Goal: Task Accomplishment & Management: Use online tool/utility

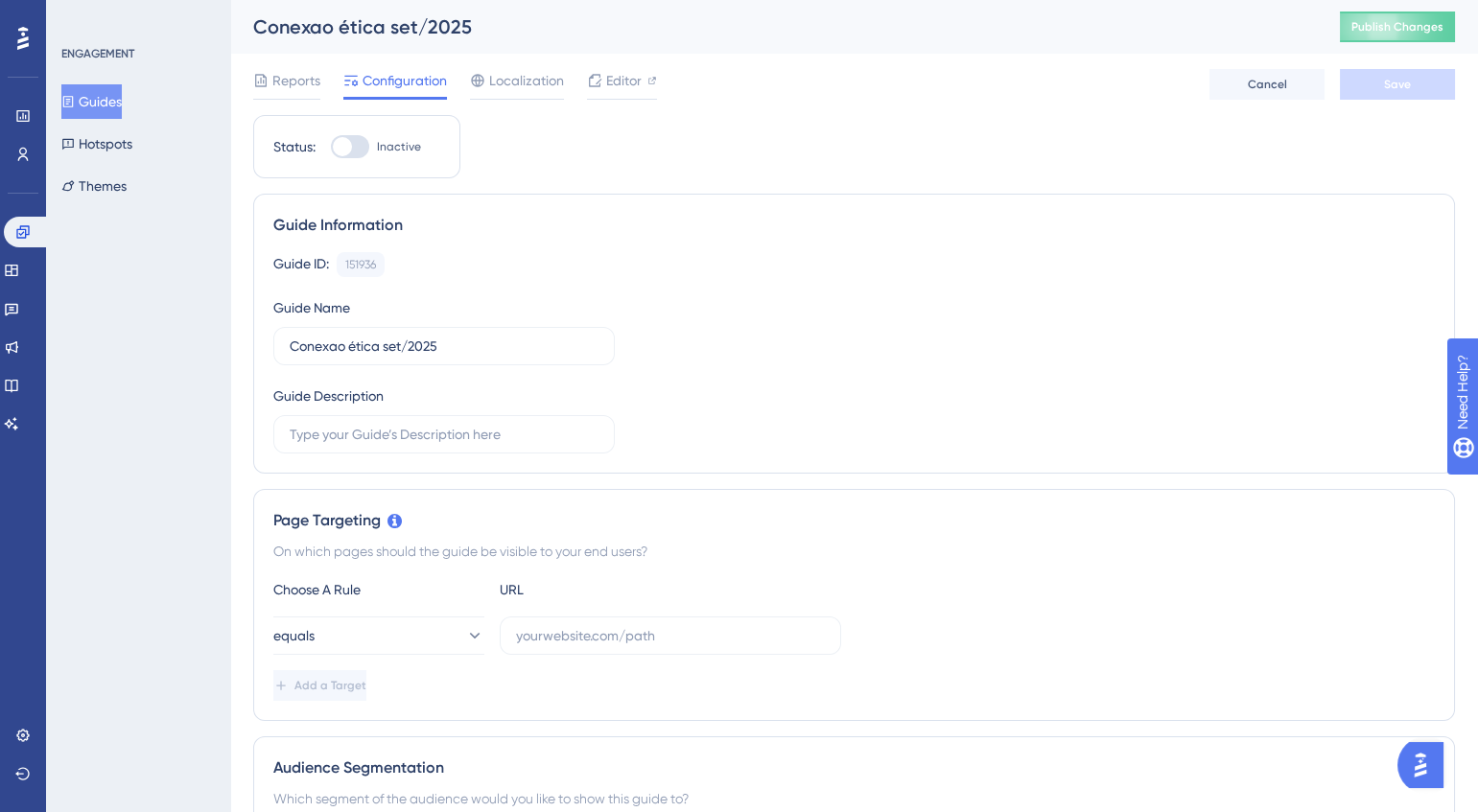
scroll to position [115, 0]
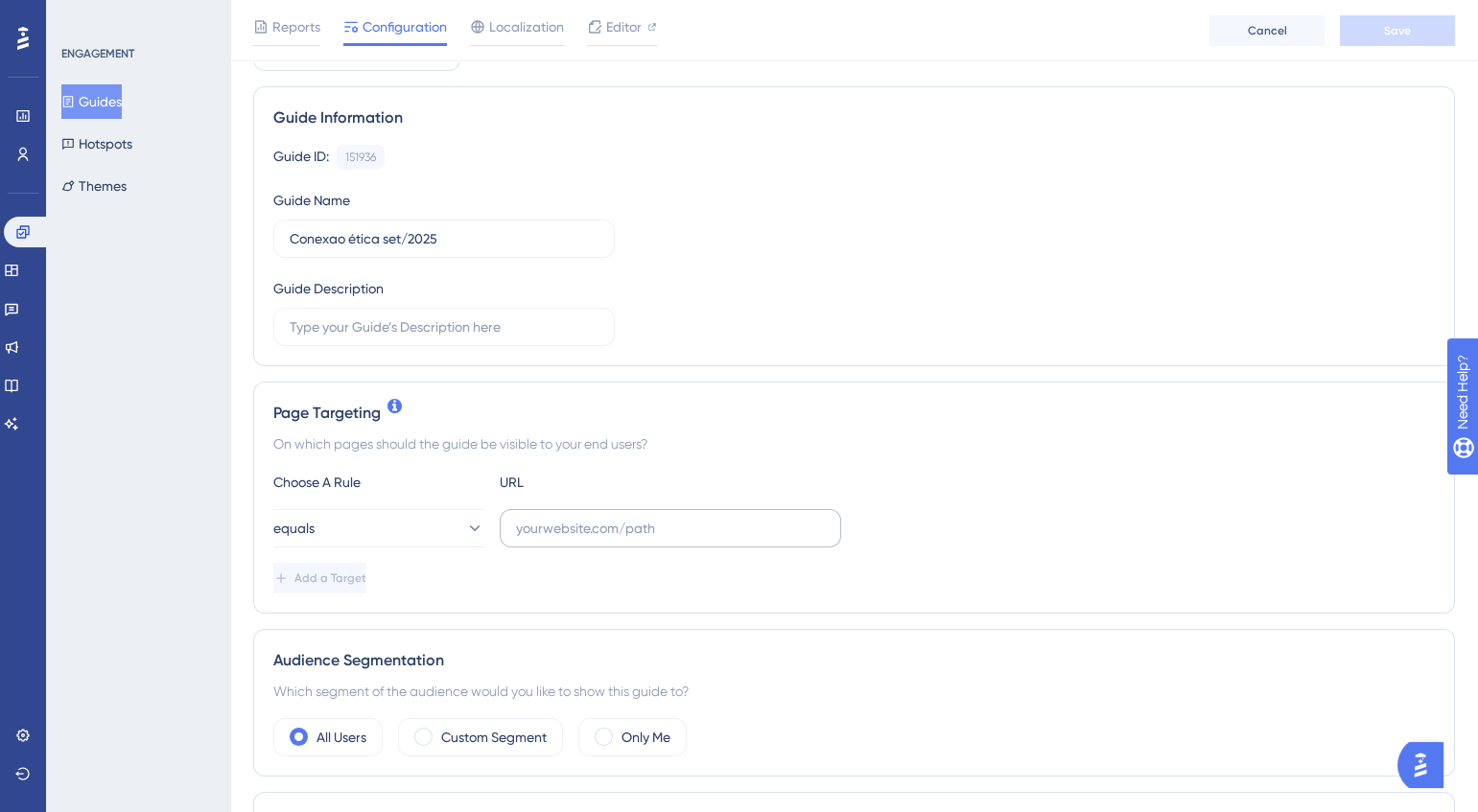
click at [0, 0] on html "✨ INSCREVA-SE AGORA✨" at bounding box center [0, 0] width 0 height 0
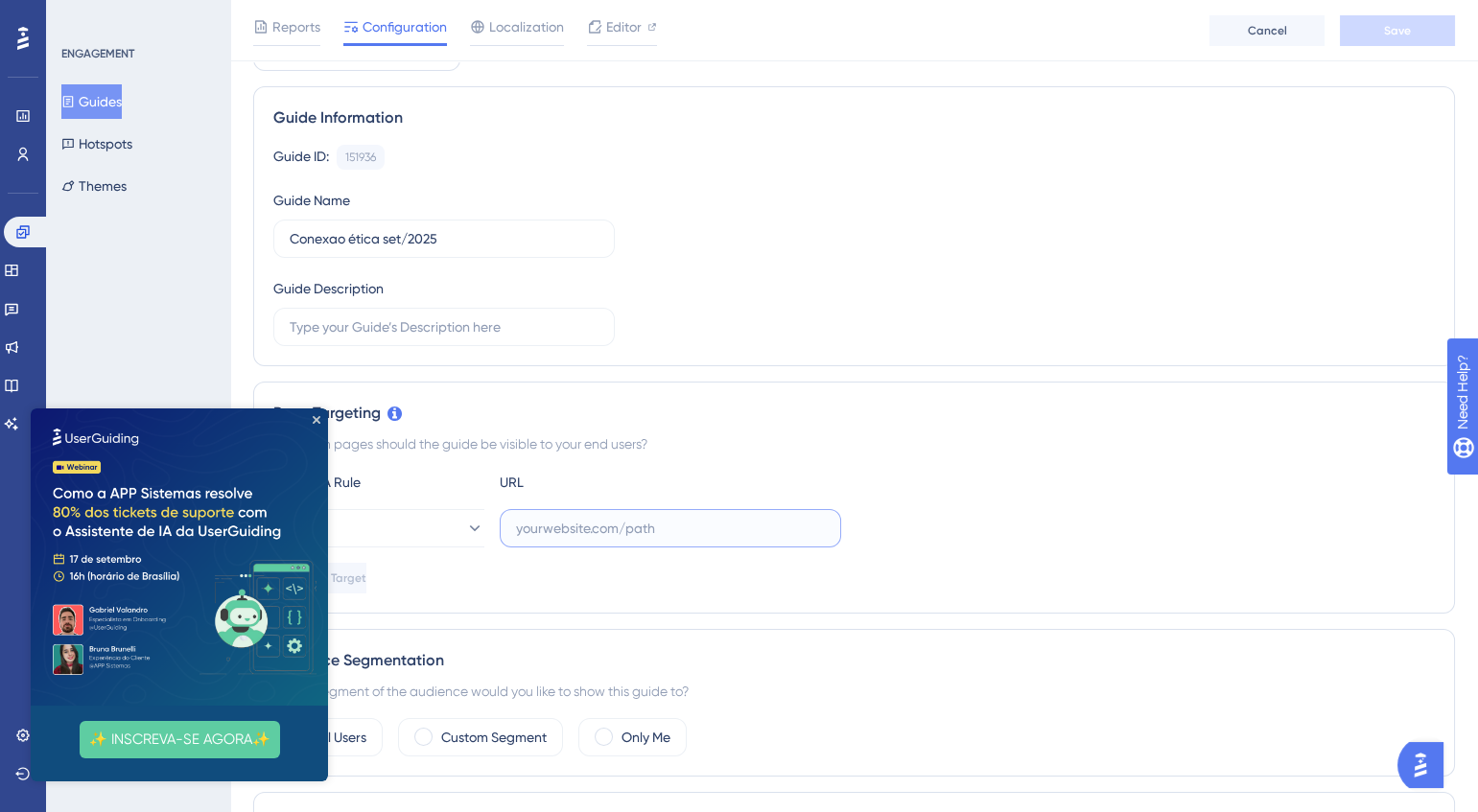
click at [727, 526] on input "text" at bounding box center [670, 528] width 309 height 21
paste input "https://portal.ouvidordigital.com.br/app/submissions"
type input "https://portal.ouvidordigital.com.br/app/submissions"
click at [1045, 516] on div "equals https://portal.ouvidordigital.com.br/app/submissions" at bounding box center [854, 528] width 1161 height 39
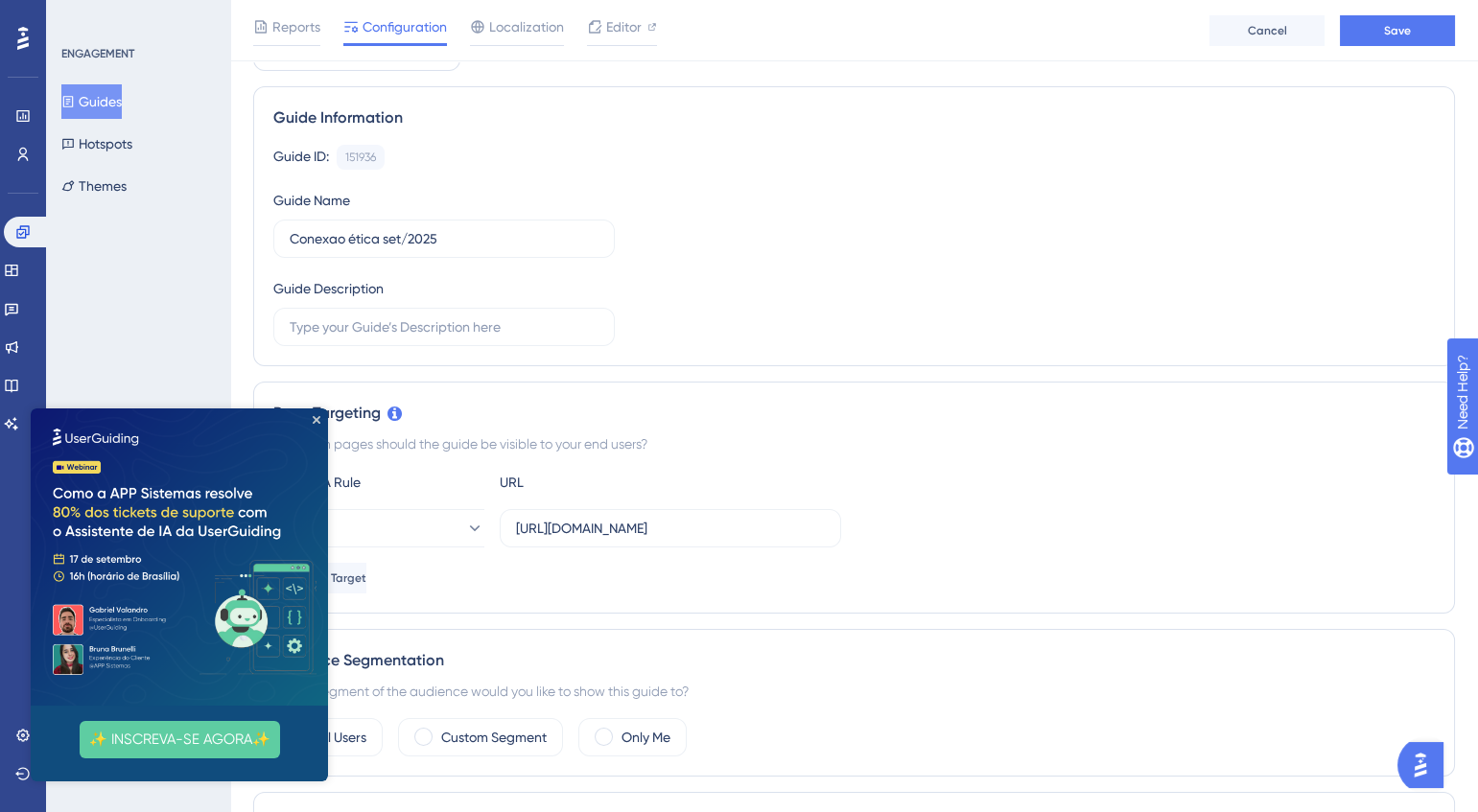
scroll to position [0, 0]
click at [317, 422] on icon "Close Preview" at bounding box center [317, 420] width 8 height 8
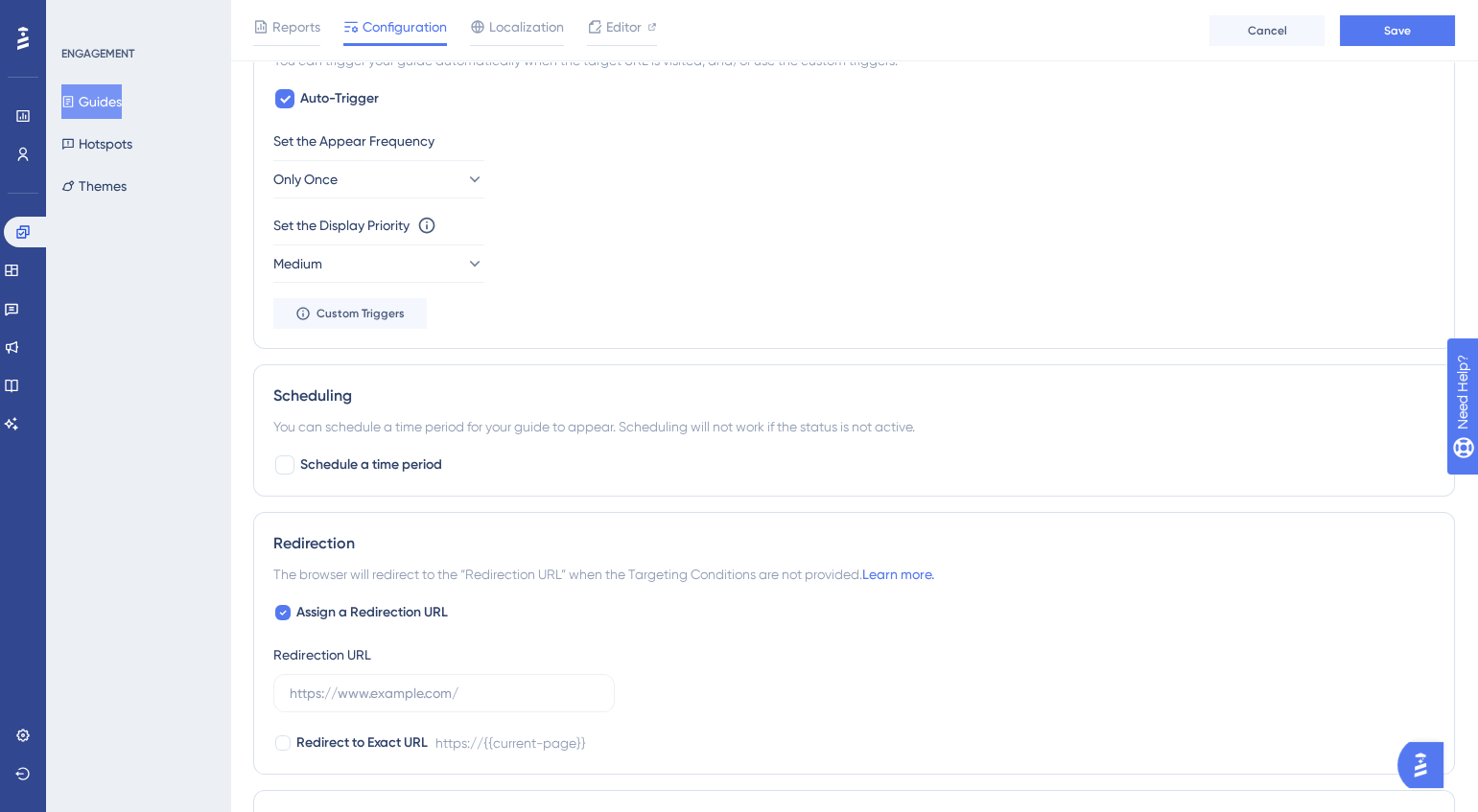
scroll to position [977, 0]
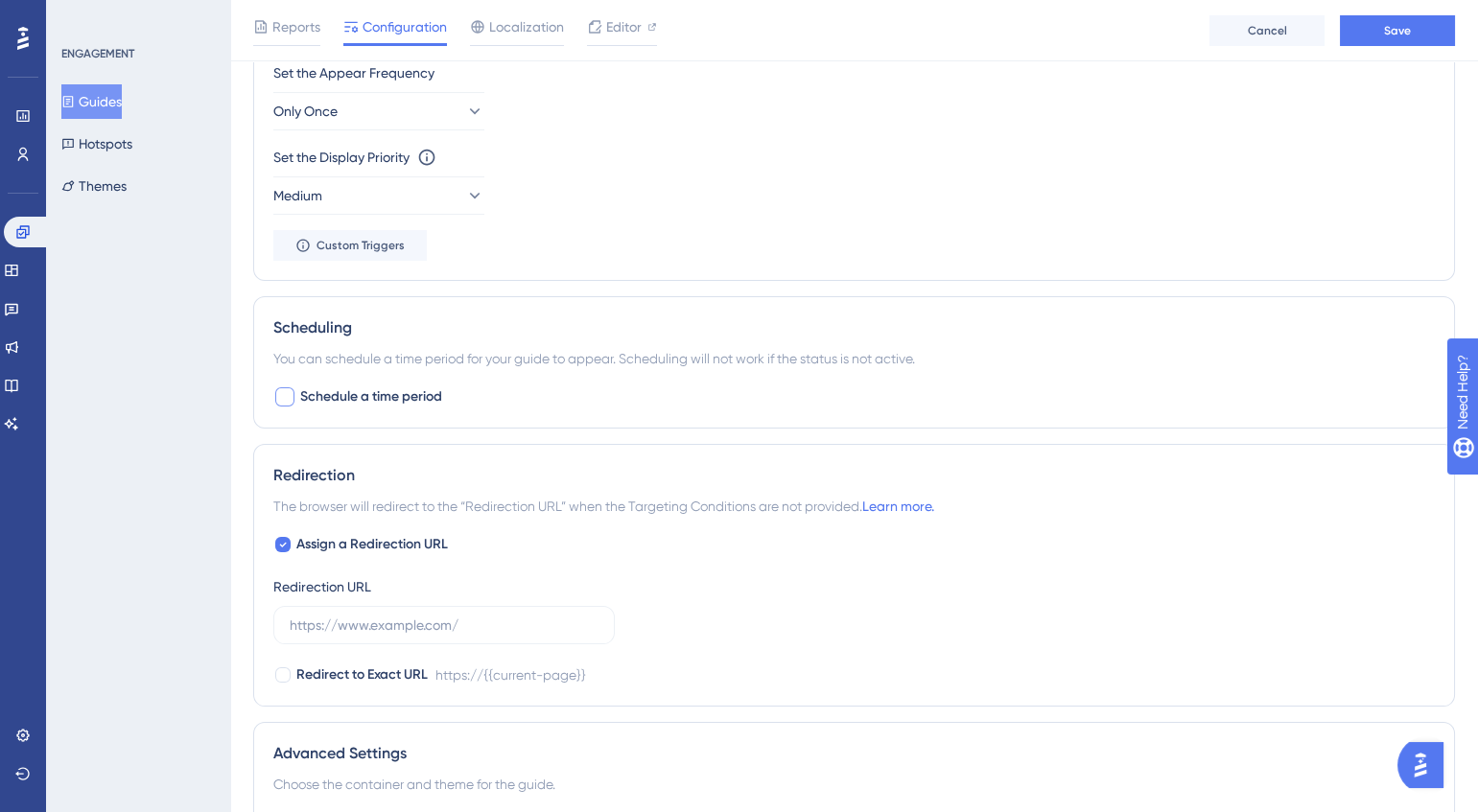
click at [411, 401] on span "Schedule a time period" at bounding box center [371, 397] width 142 height 23
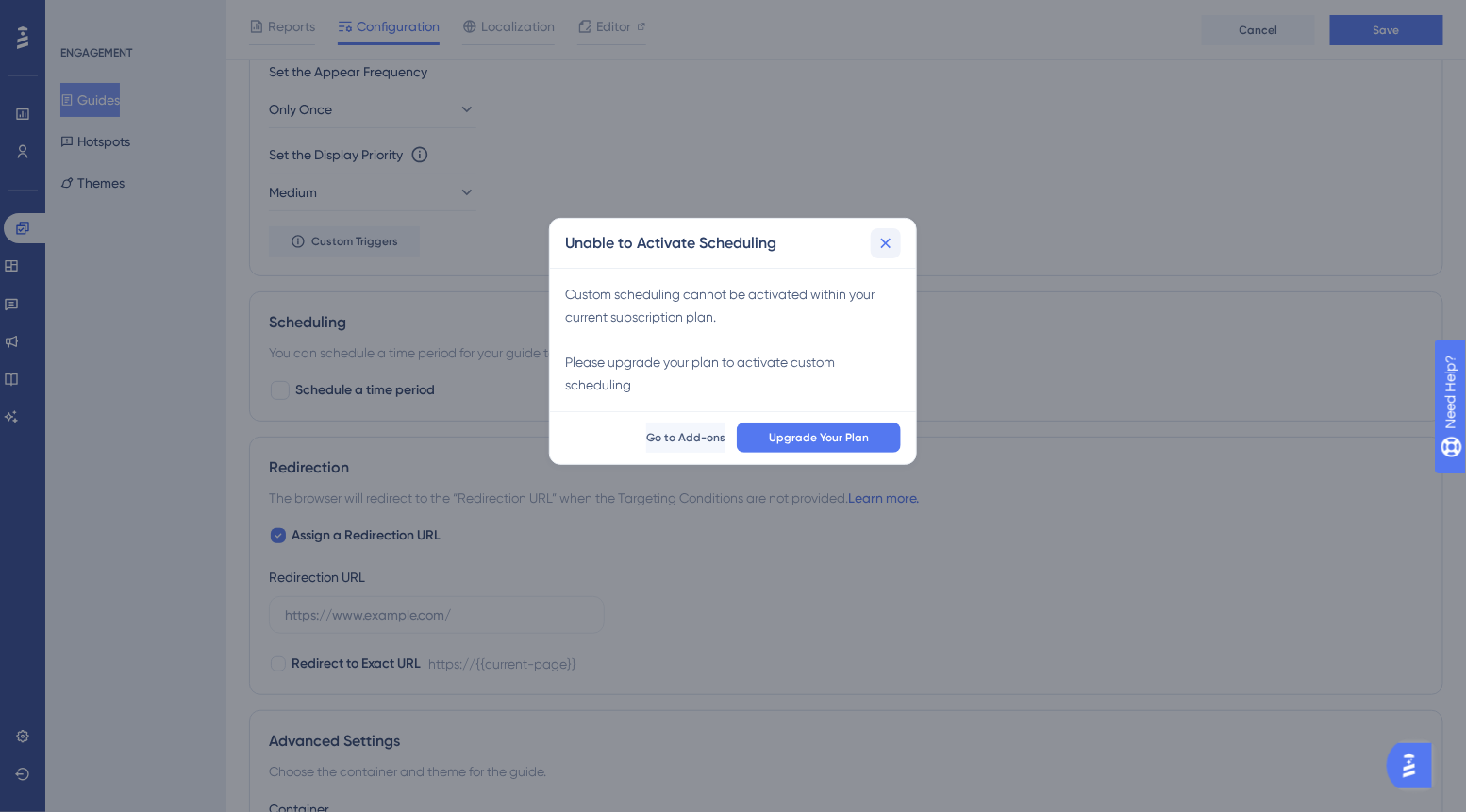
click at [888, 249] on icon at bounding box center [885, 244] width 19 height 19
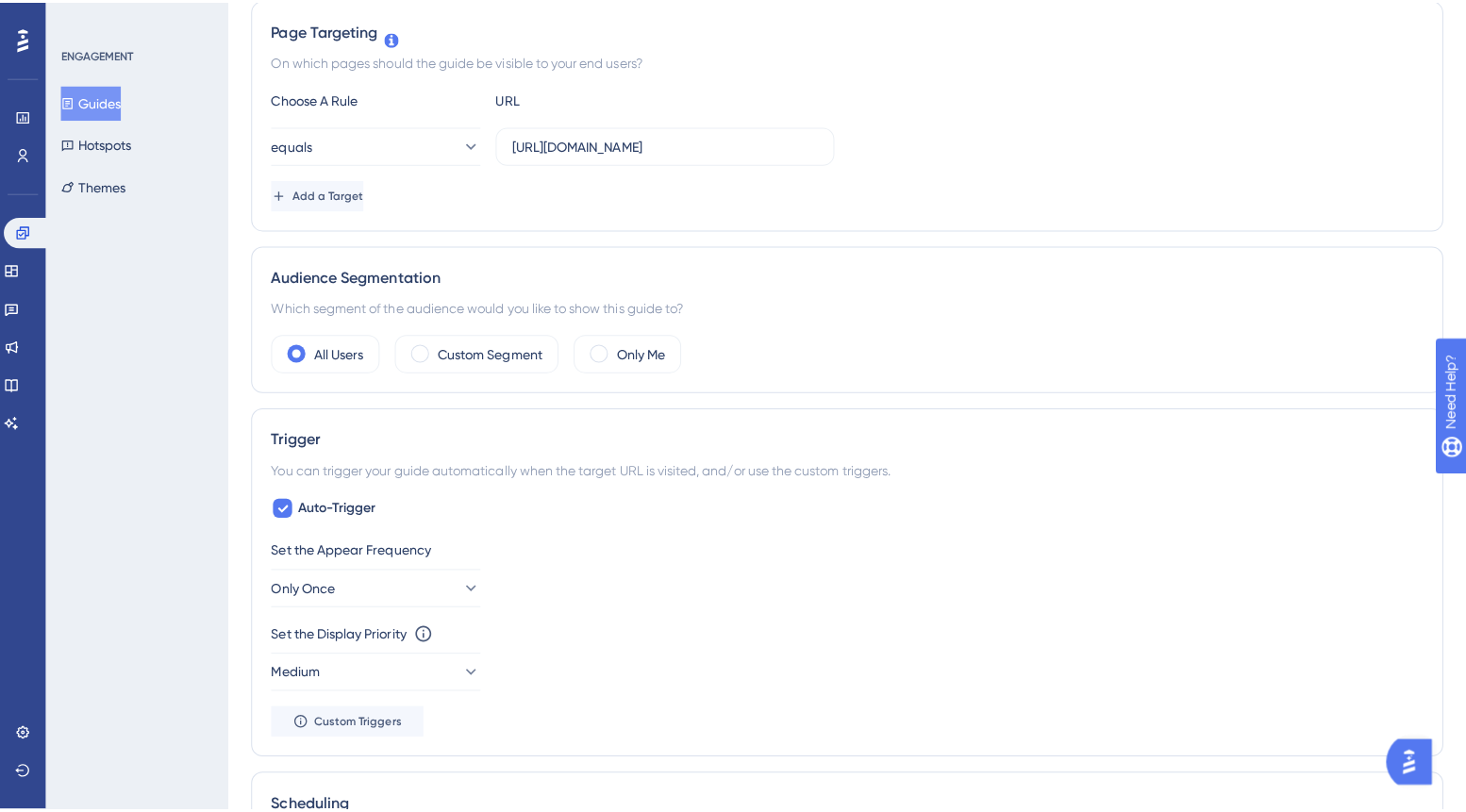
scroll to position [0, 0]
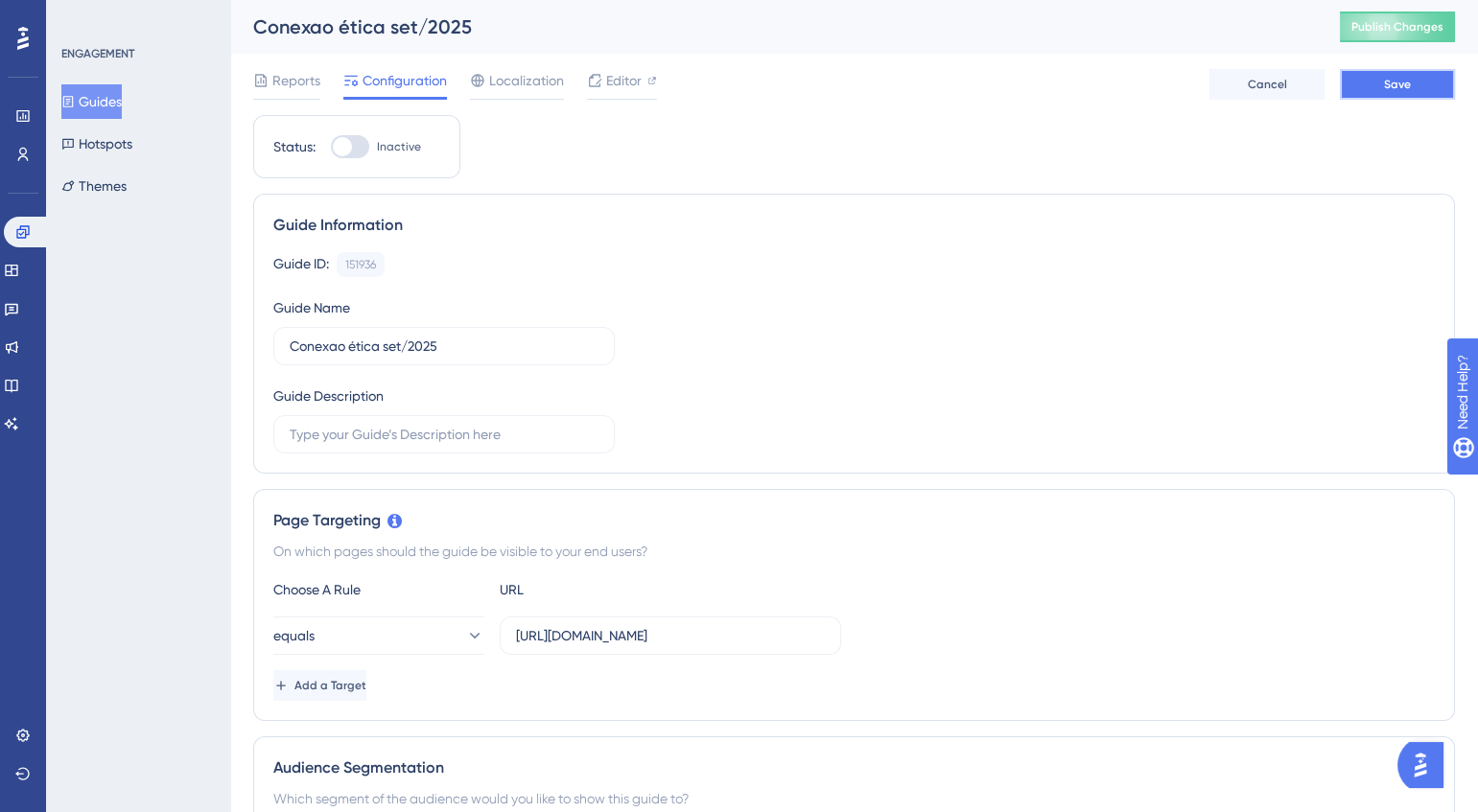
click at [1368, 89] on button "Save" at bounding box center [1397, 84] width 115 height 31
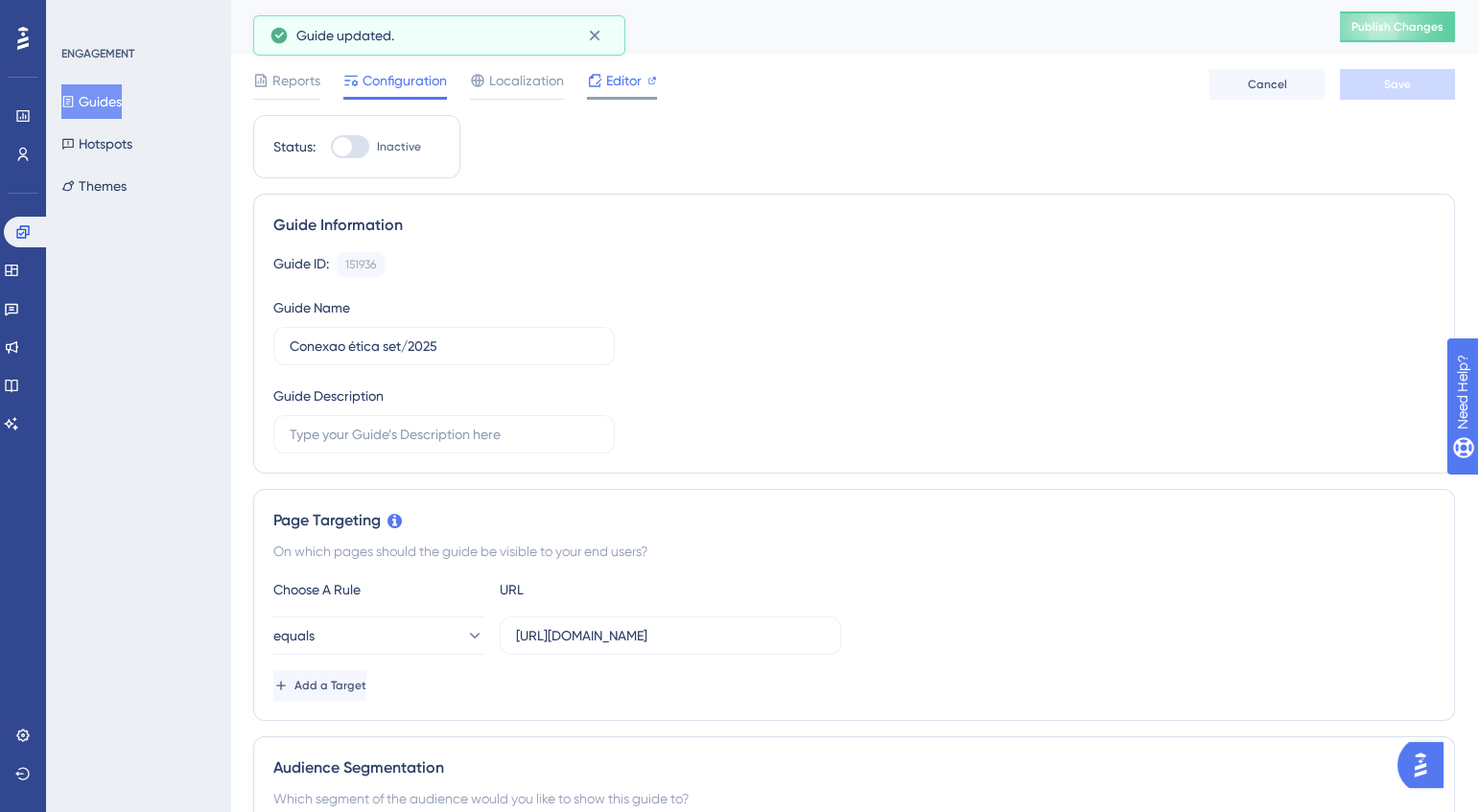
click at [616, 97] on div at bounding box center [621, 98] width 70 height 3
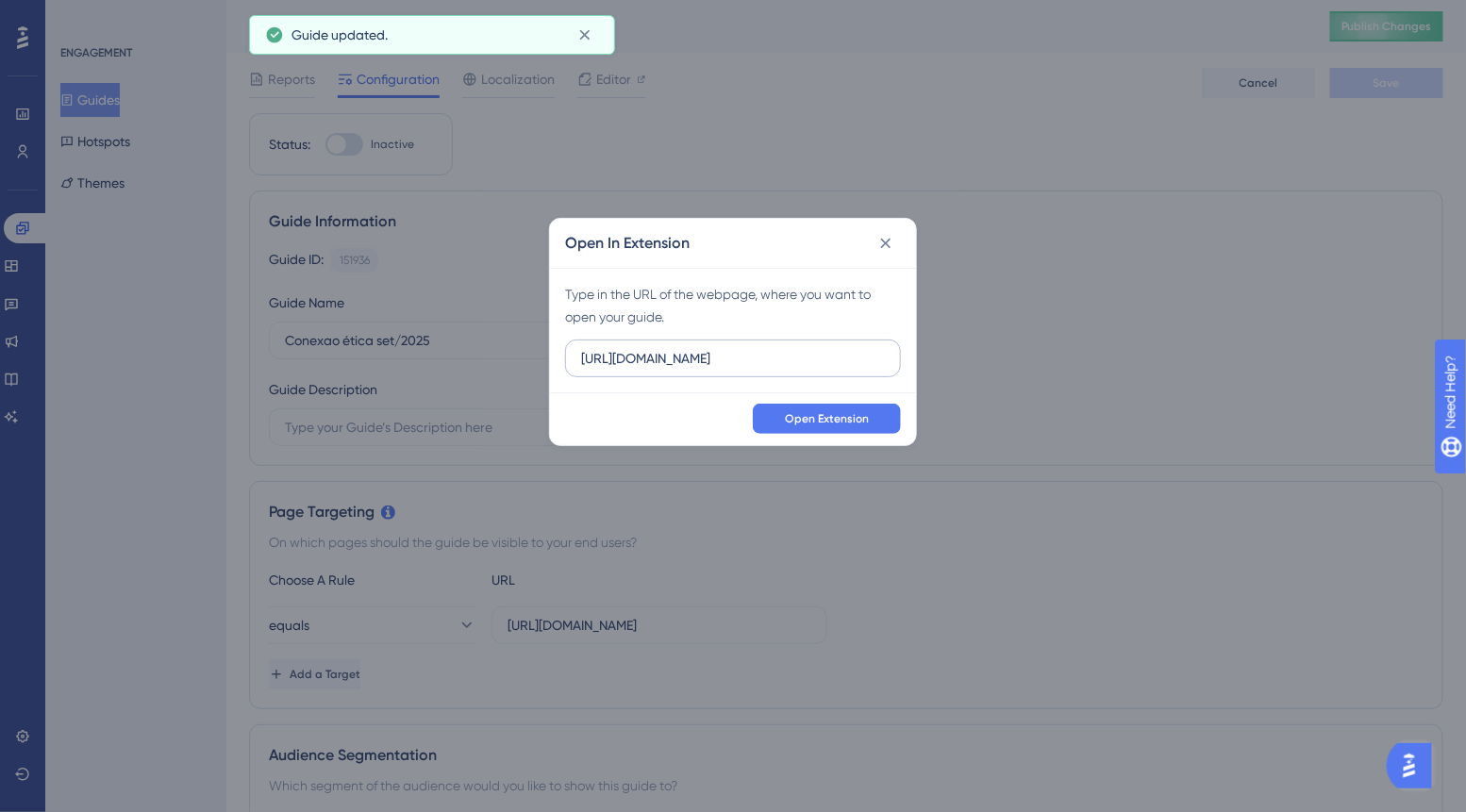
click at [819, 364] on input "https://od-portal-beta.web.app" at bounding box center [732, 359] width 304 height 21
type input "https://portal.ouvidordigital.com.br/app/submissions"
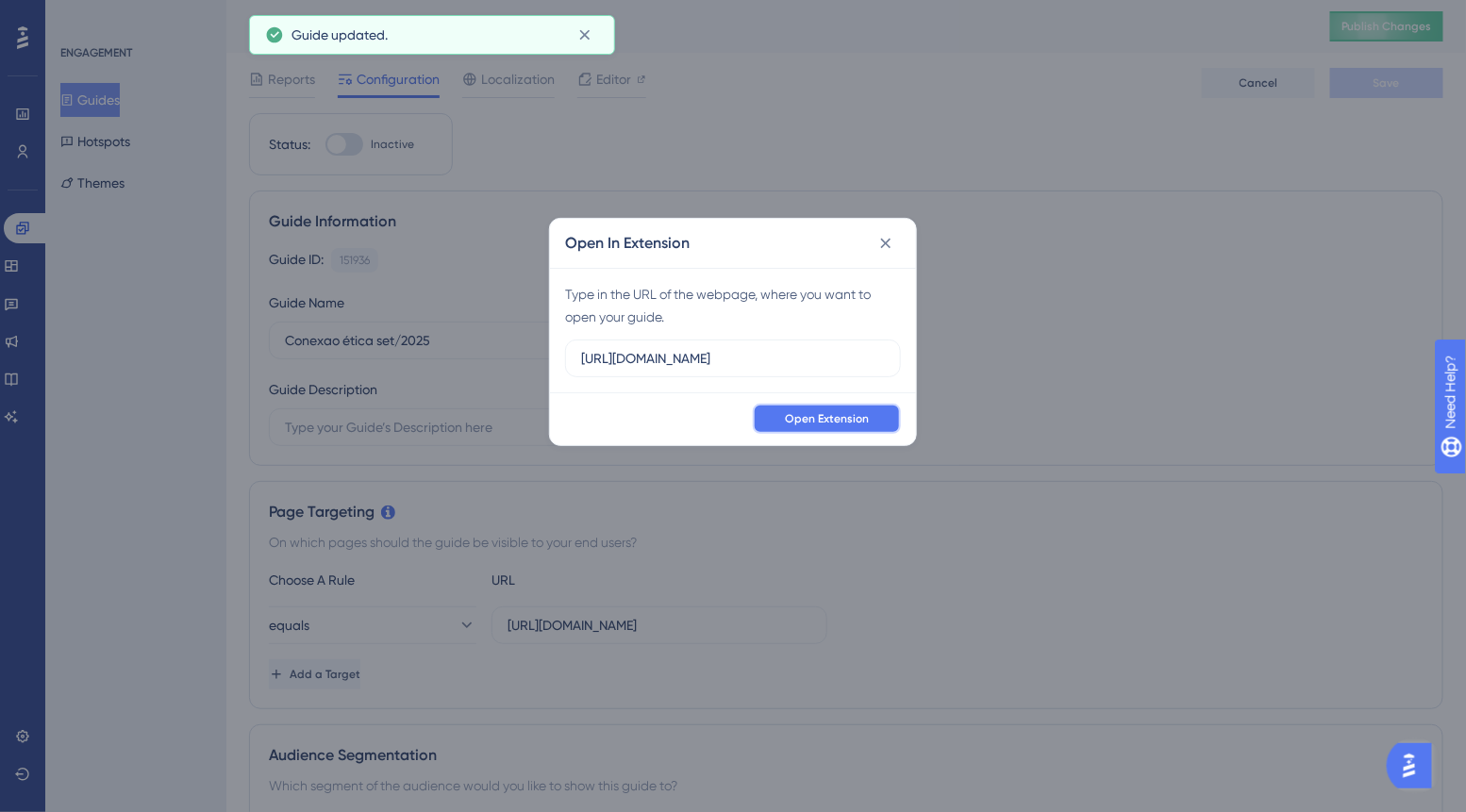
click at [845, 415] on span "Open Extension" at bounding box center [826, 419] width 84 height 15
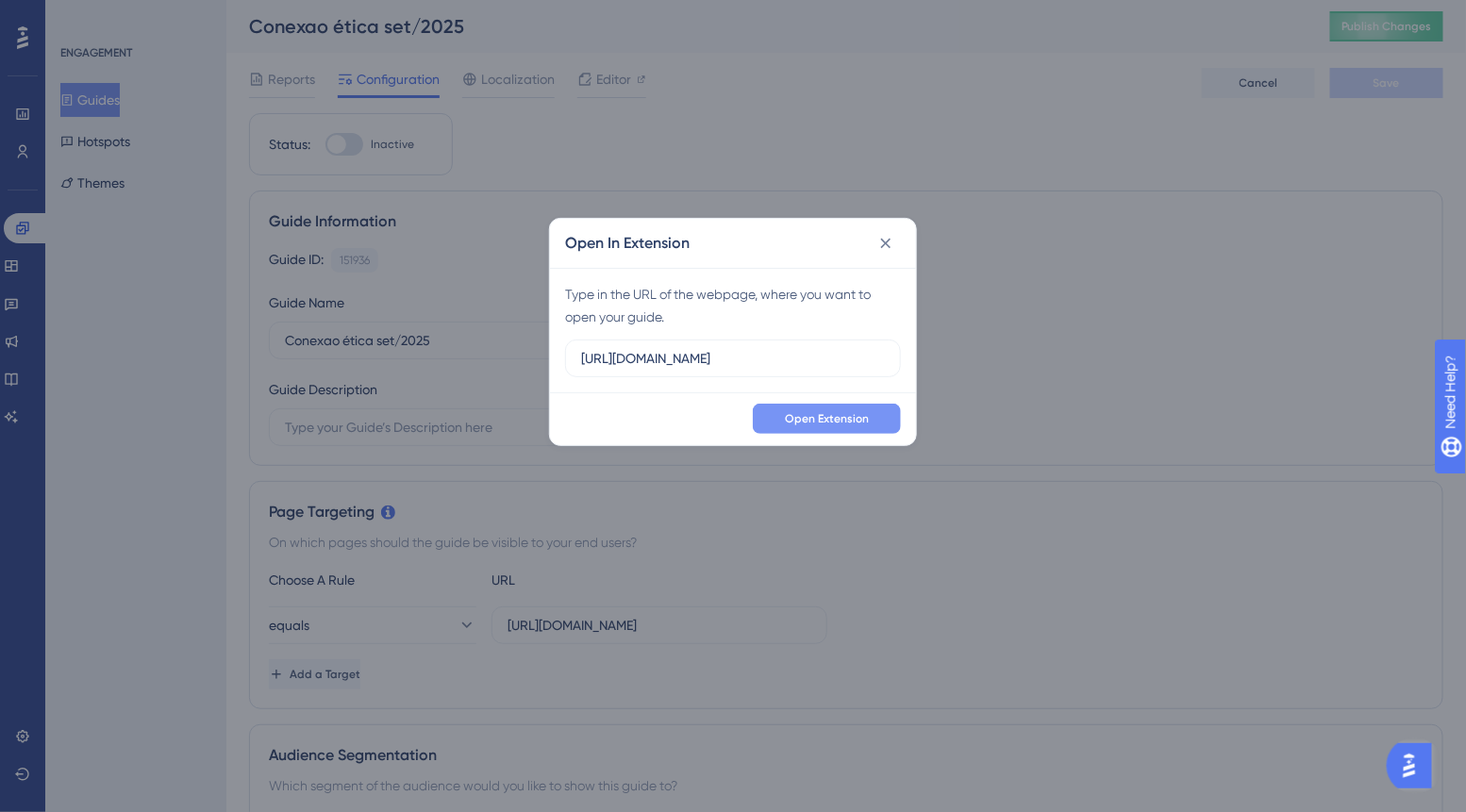
scroll to position [0, 0]
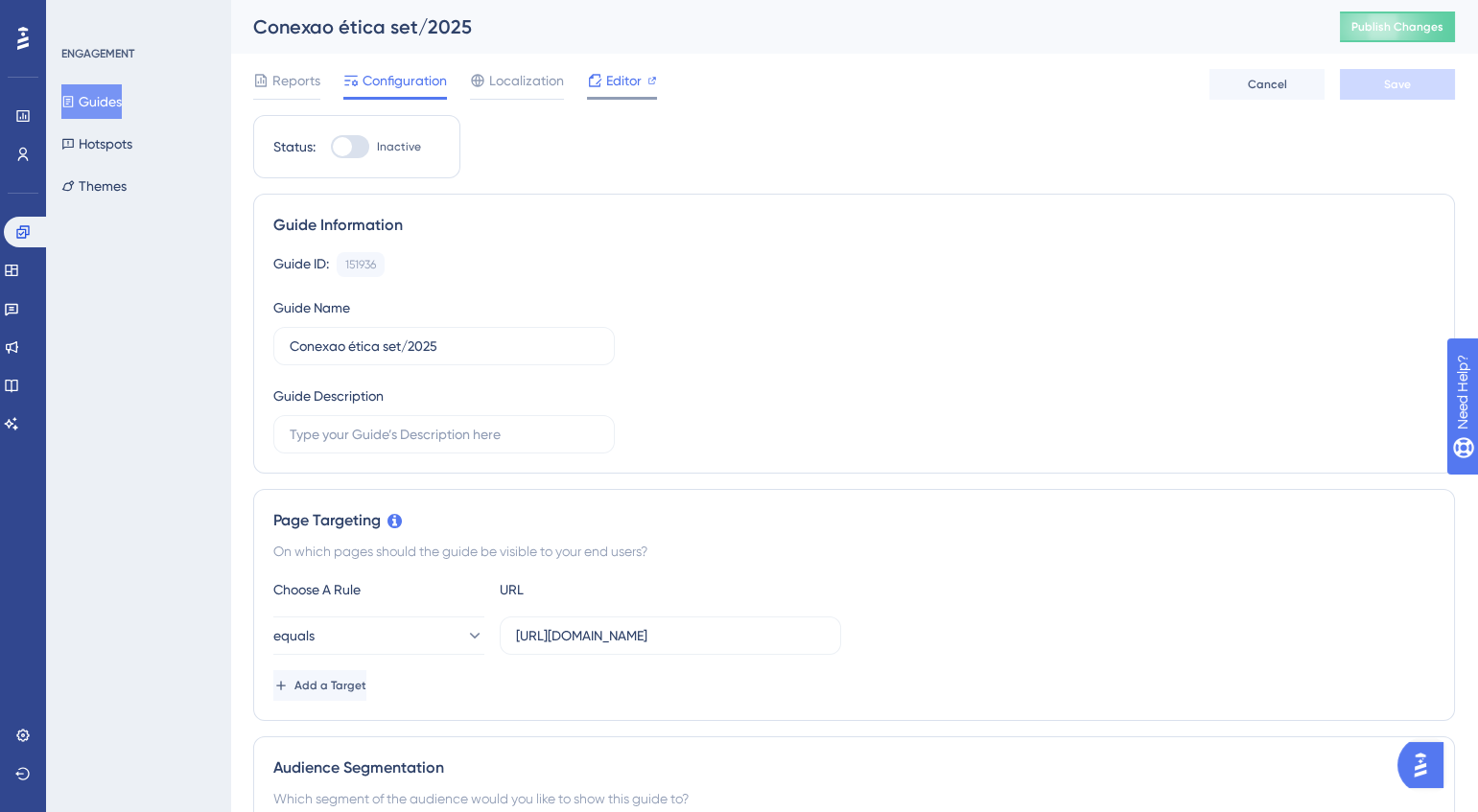
click at [618, 81] on span "Editor" at bounding box center [623, 80] width 36 height 23
click at [502, 84] on span "Localization" at bounding box center [526, 80] width 75 height 23
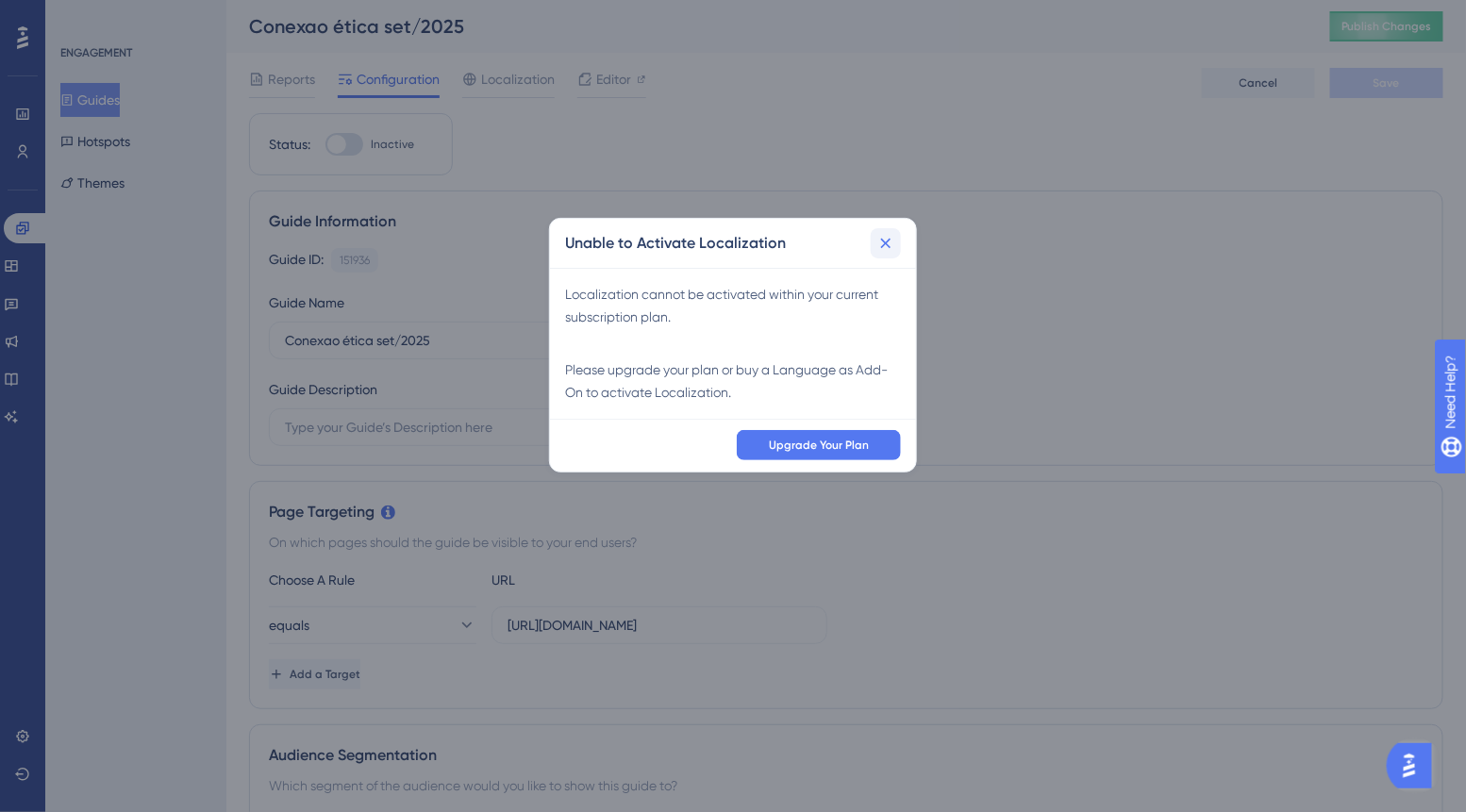
click at [887, 248] on icon at bounding box center [885, 244] width 19 height 19
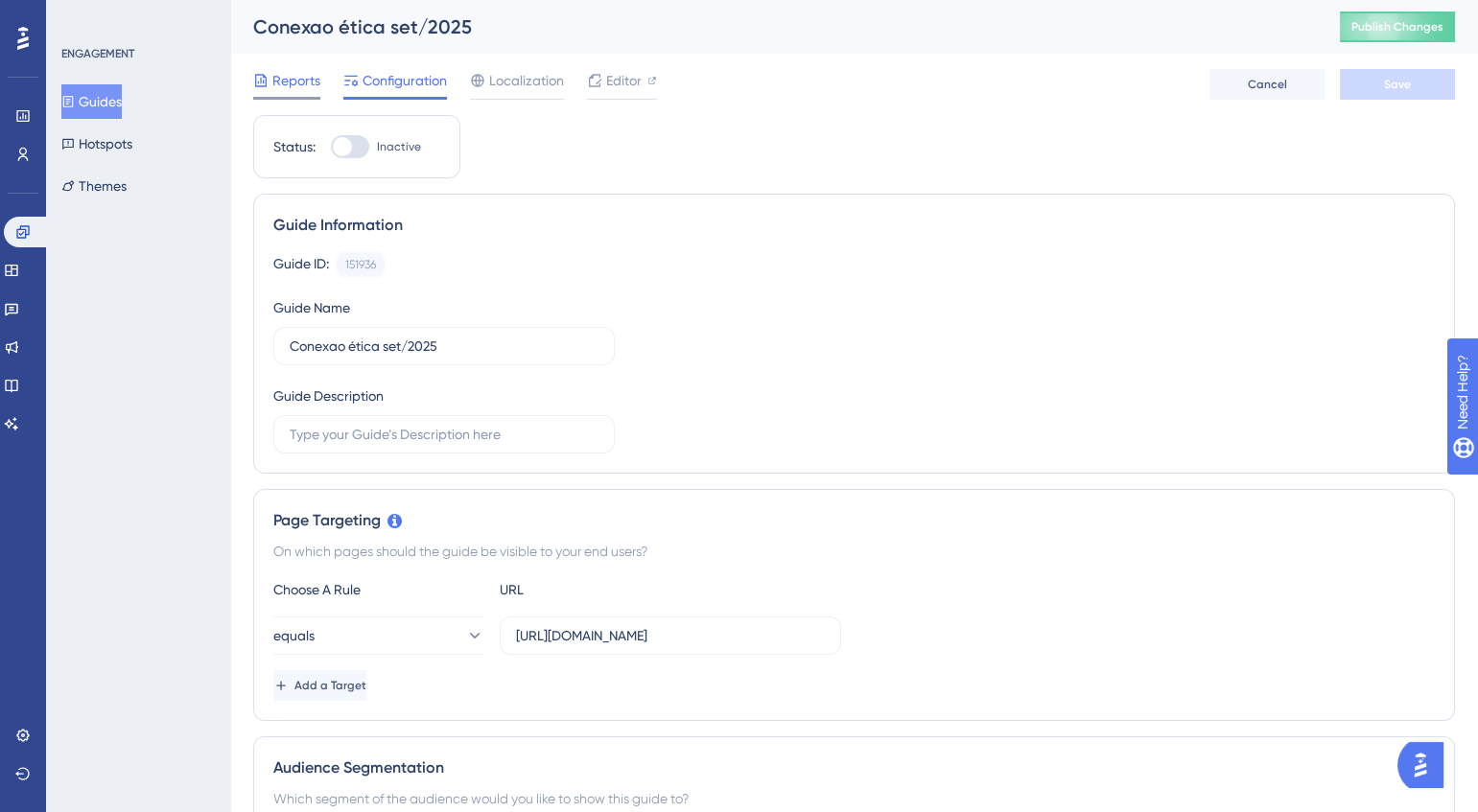
click at [298, 89] on span "Reports" at bounding box center [296, 80] width 48 height 23
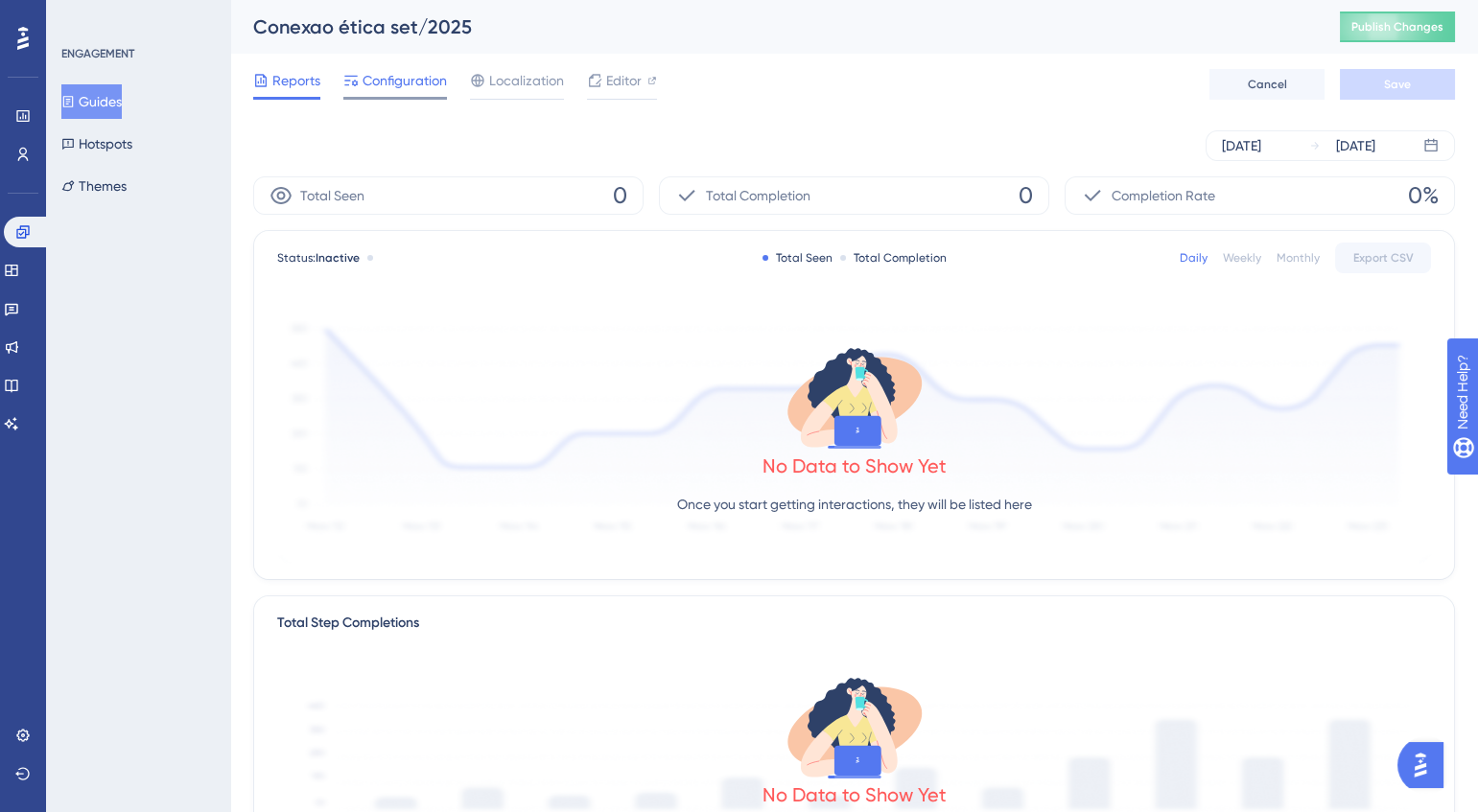
click at [390, 92] on div "Configuration" at bounding box center [395, 84] width 104 height 31
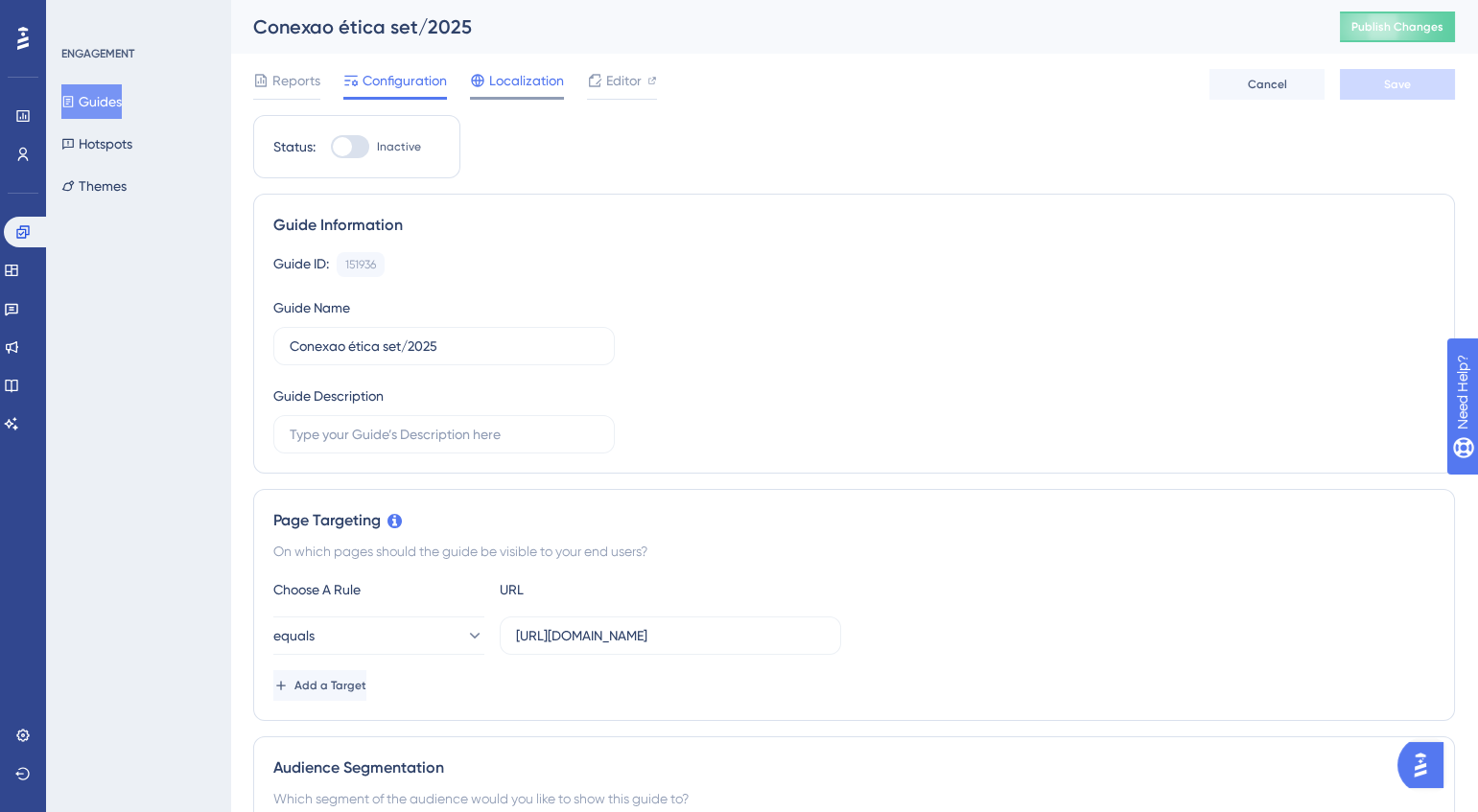
click at [521, 78] on span "Localization" at bounding box center [526, 80] width 75 height 23
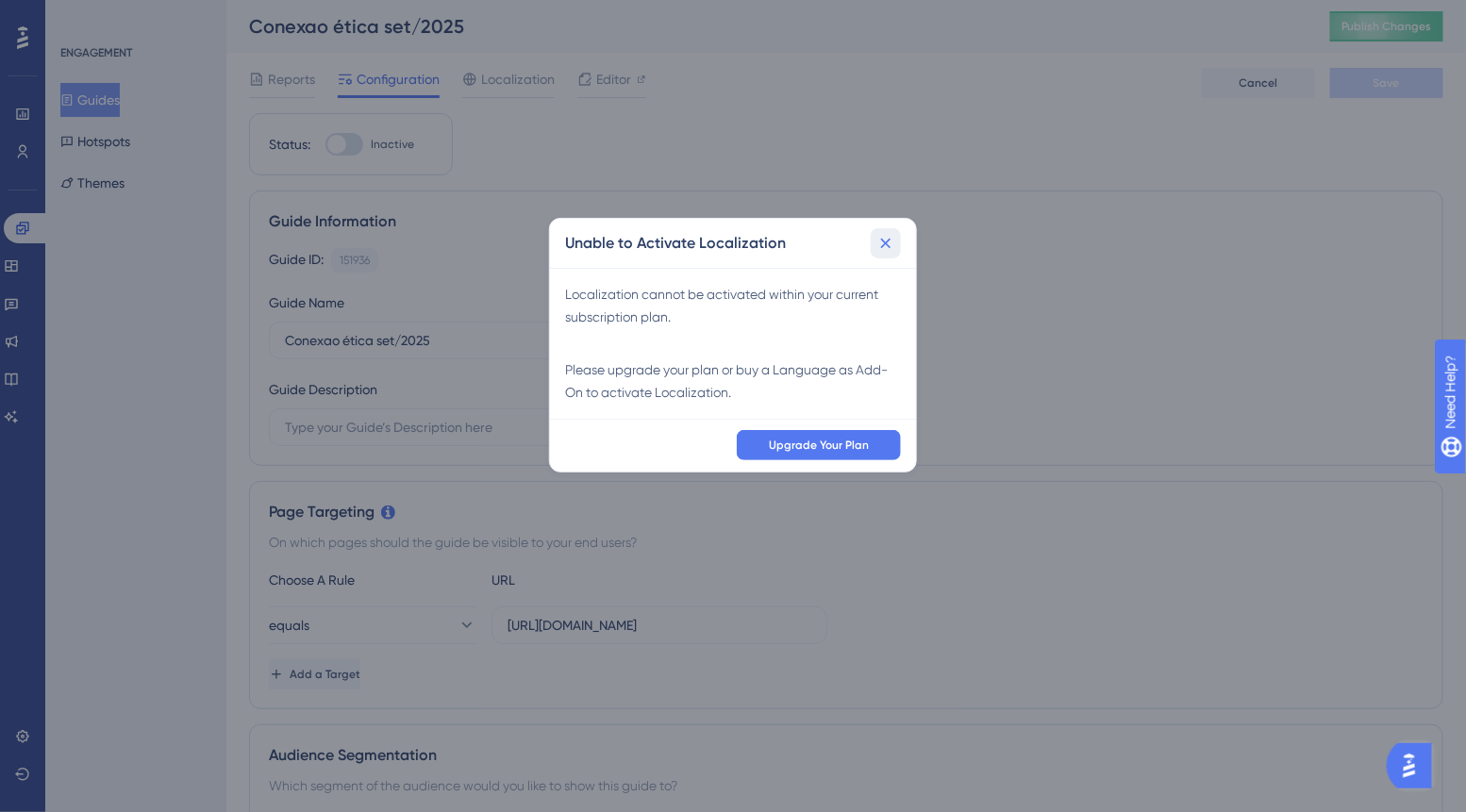
click at [885, 233] on button at bounding box center [886, 244] width 30 height 30
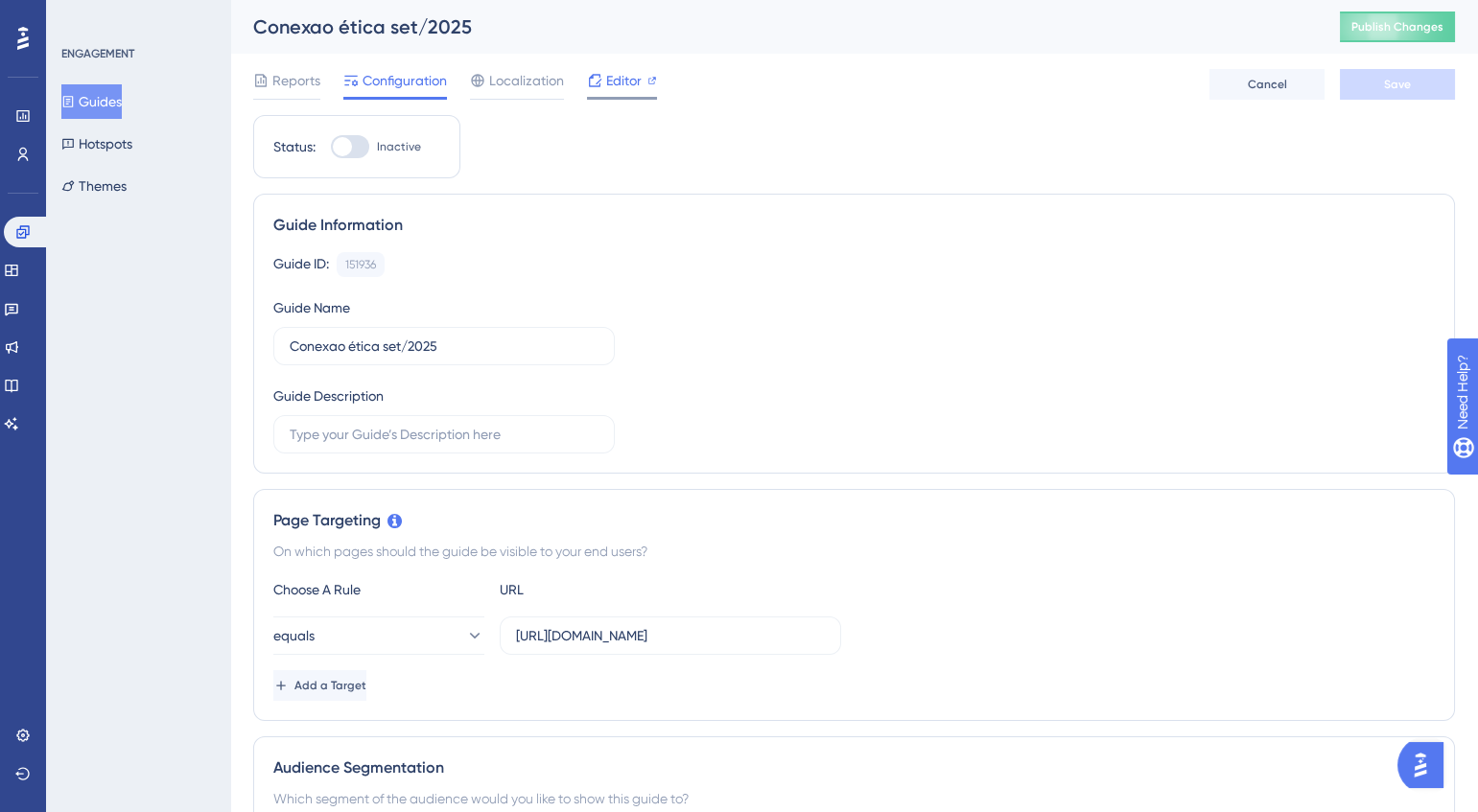
click at [618, 97] on div at bounding box center [621, 98] width 70 height 3
click at [102, 108] on button "Guides" at bounding box center [91, 102] width 60 height 35
